Goal: Navigation & Orientation: Understand site structure

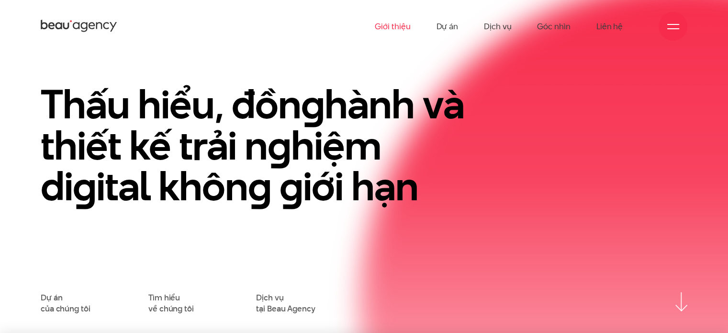
click at [402, 33] on link "Giới thiệu" at bounding box center [392, 26] width 35 height 53
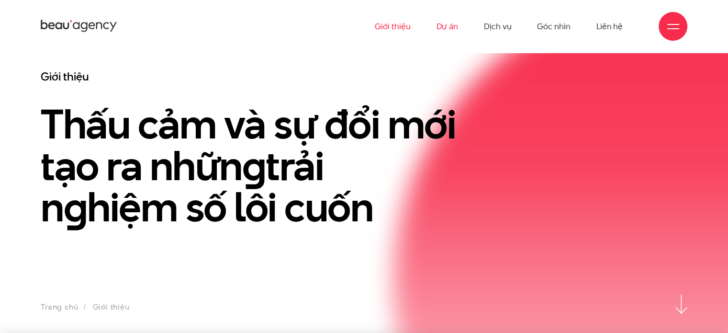
click at [441, 27] on link "Dự án" at bounding box center [447, 26] width 22 height 53
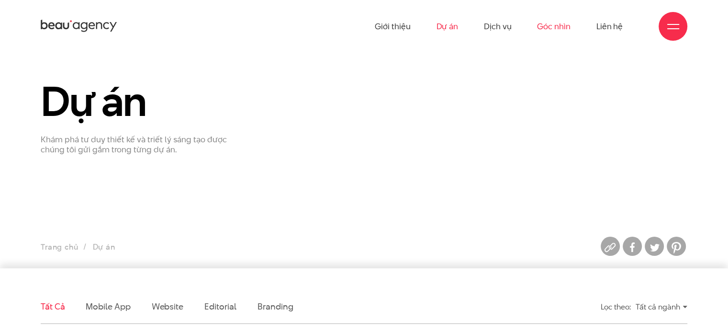
click at [538, 26] on link "Góc nhìn" at bounding box center [553, 26] width 33 height 53
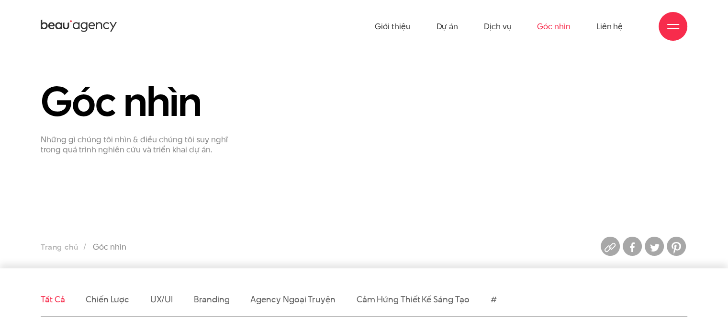
click at [515, 25] on ul "Giới thiệu Dự án Dịch vụ Góc nhìn Liên hệ" at bounding box center [499, 26] width 248 height 53
click at [510, 26] on link "Dịch vụ" at bounding box center [497, 26] width 27 height 53
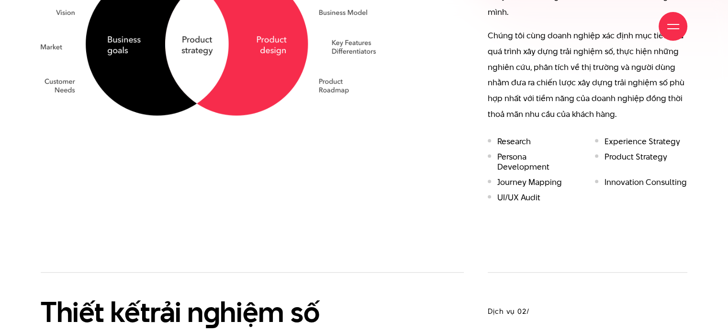
scroll to position [813, 0]
